Goal: Find specific page/section: Find specific page/section

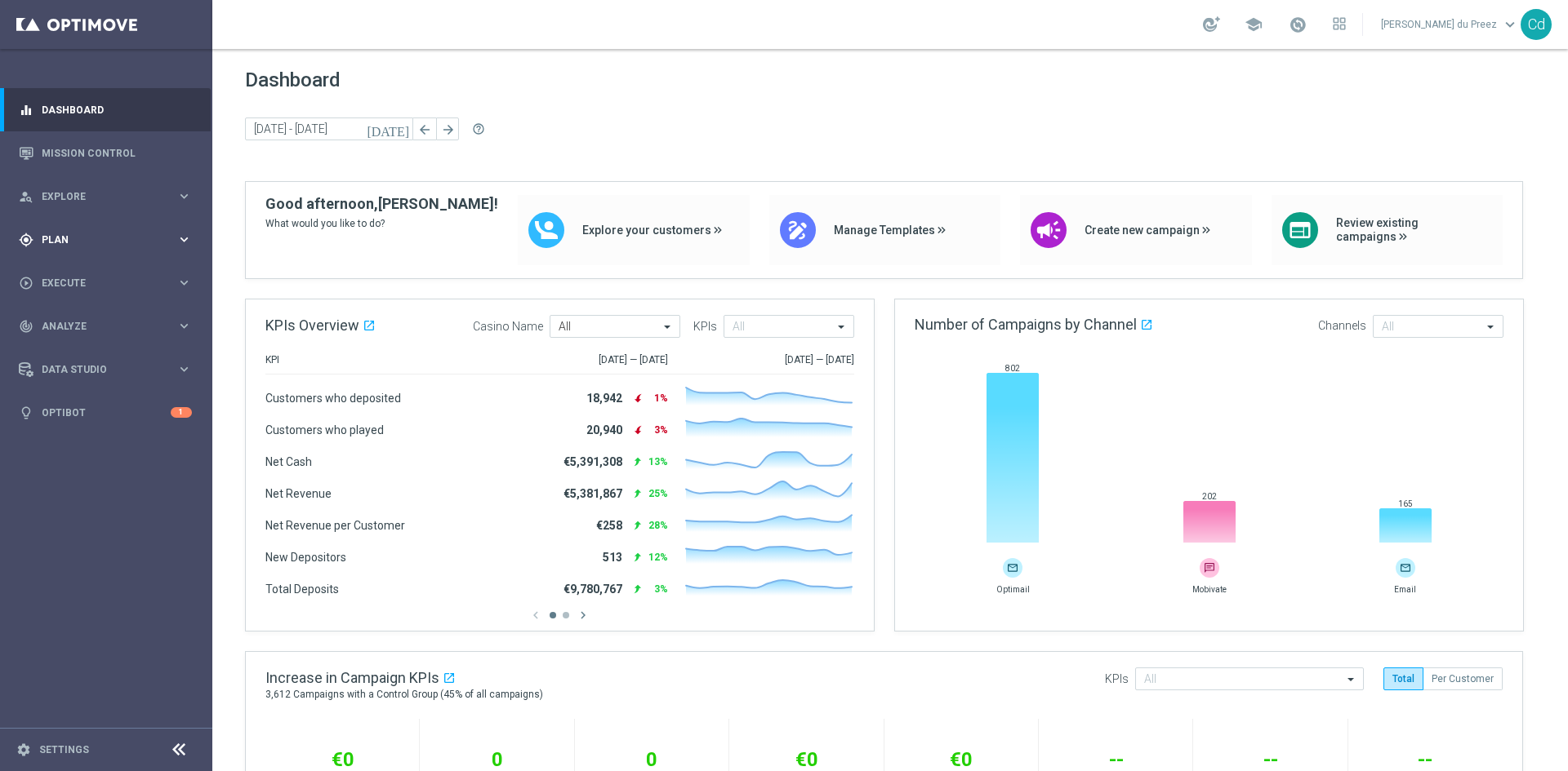
drag, startPoint x: 55, startPoint y: 240, endPoint x: 72, endPoint y: 244, distance: 17.5
click at [55, 240] on span "Plan" at bounding box center [109, 240] width 135 height 9
click at [78, 325] on span "Templates" at bounding box center [101, 322] width 116 height 9
click at [69, 347] on link "Optimail" at bounding box center [110, 347] width 119 height 13
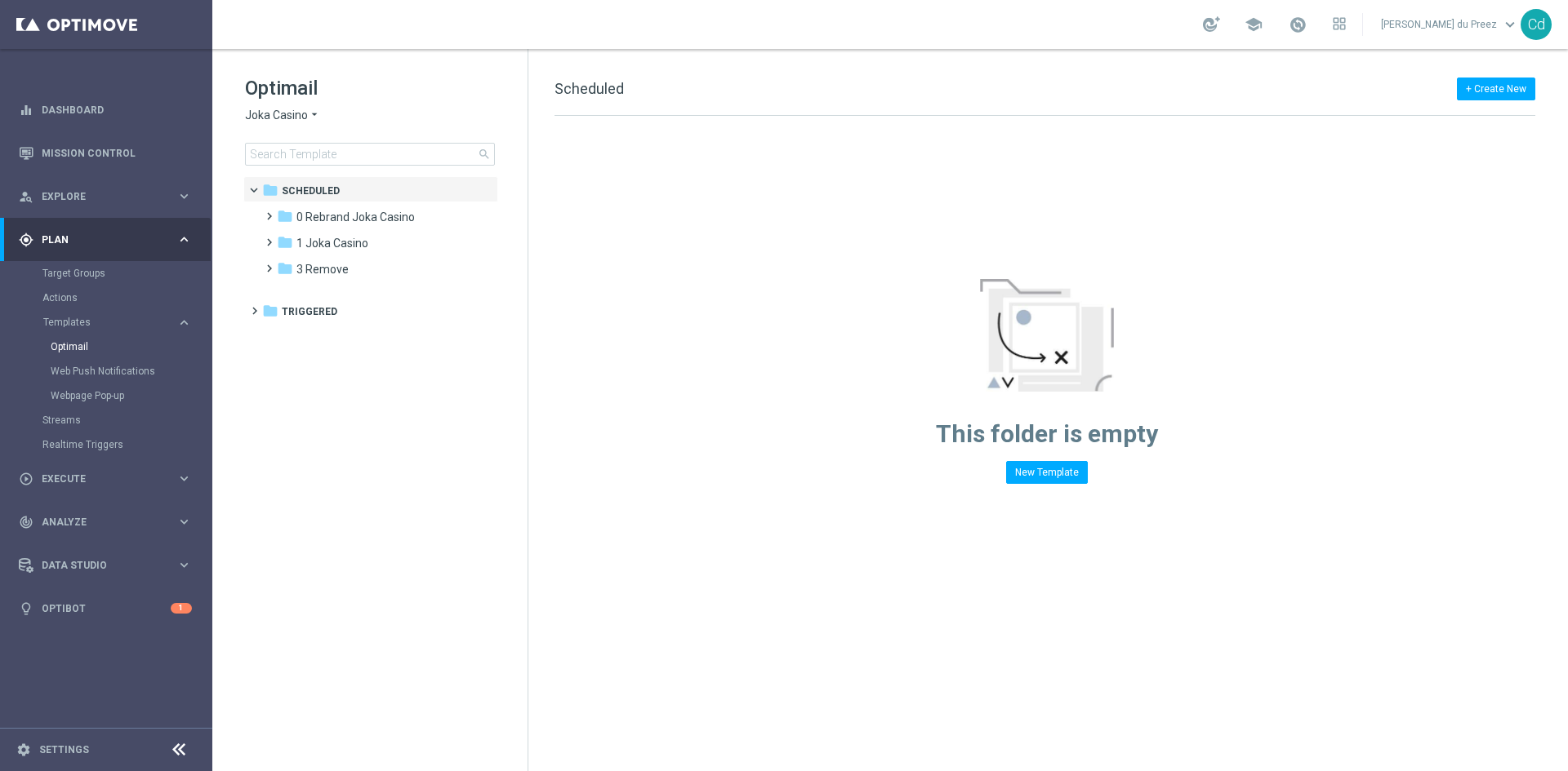
click at [275, 115] on span "Joka Casino" at bounding box center [276, 116] width 63 height 16
click at [0, 0] on span "Le Roi [PERSON_NAME]" at bounding box center [0, 0] width 0 height 0
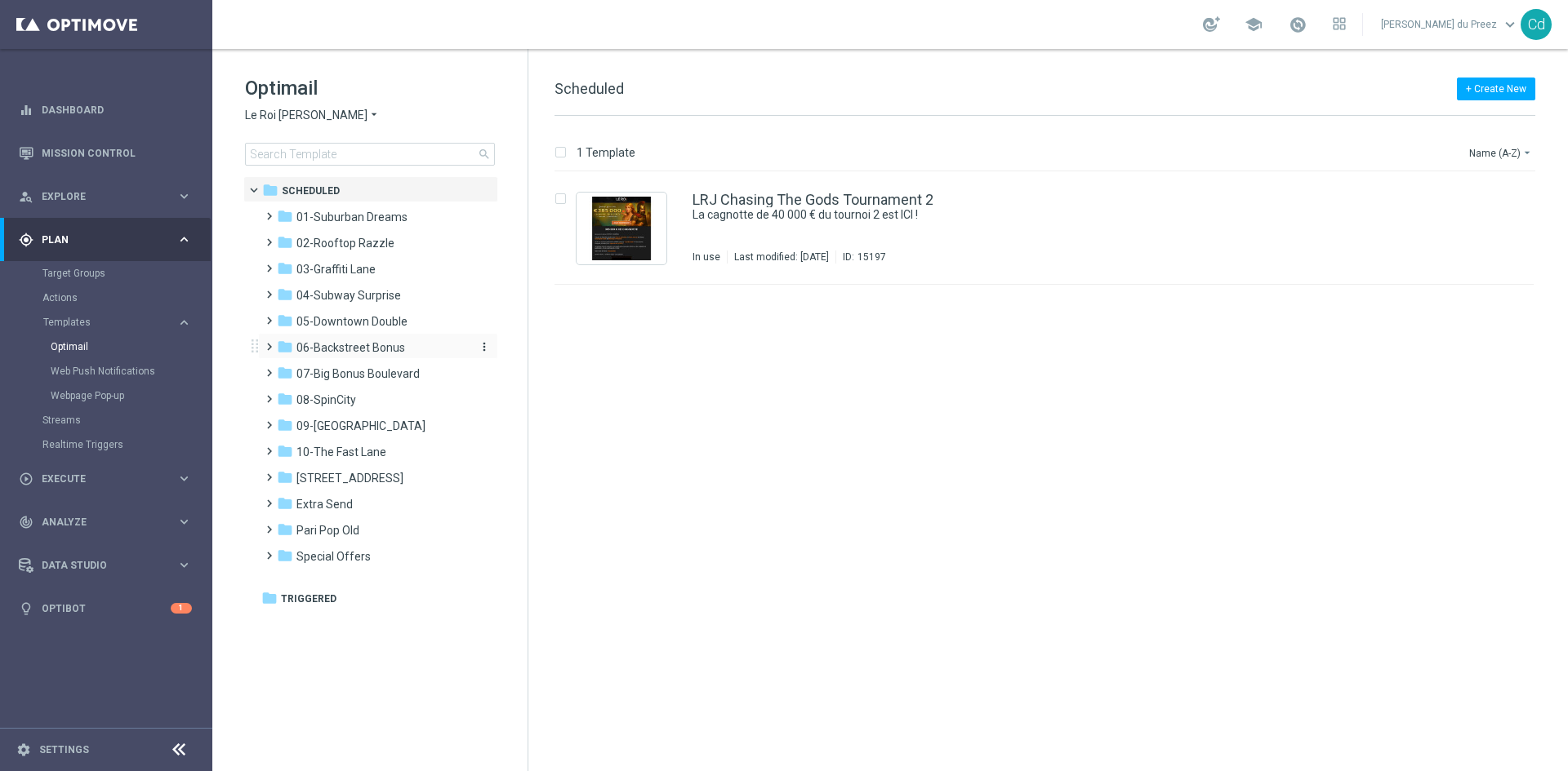
click at [350, 346] on span "06-Backstreet Bonus" at bounding box center [350, 348] width 109 height 15
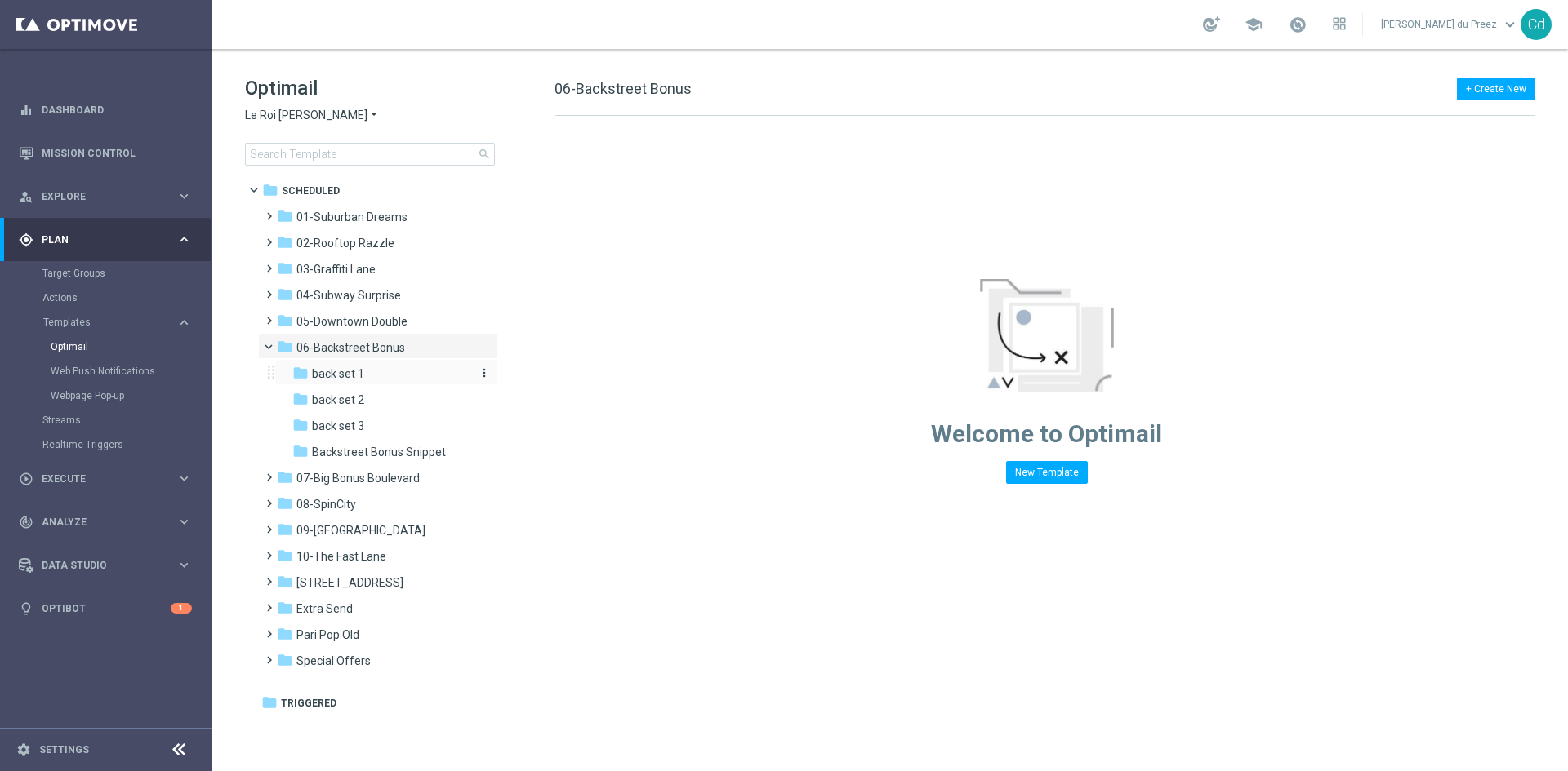
click at [338, 373] on span "back set 1" at bounding box center [337, 373] width 53 height 15
